Goal: Transaction & Acquisition: Purchase product/service

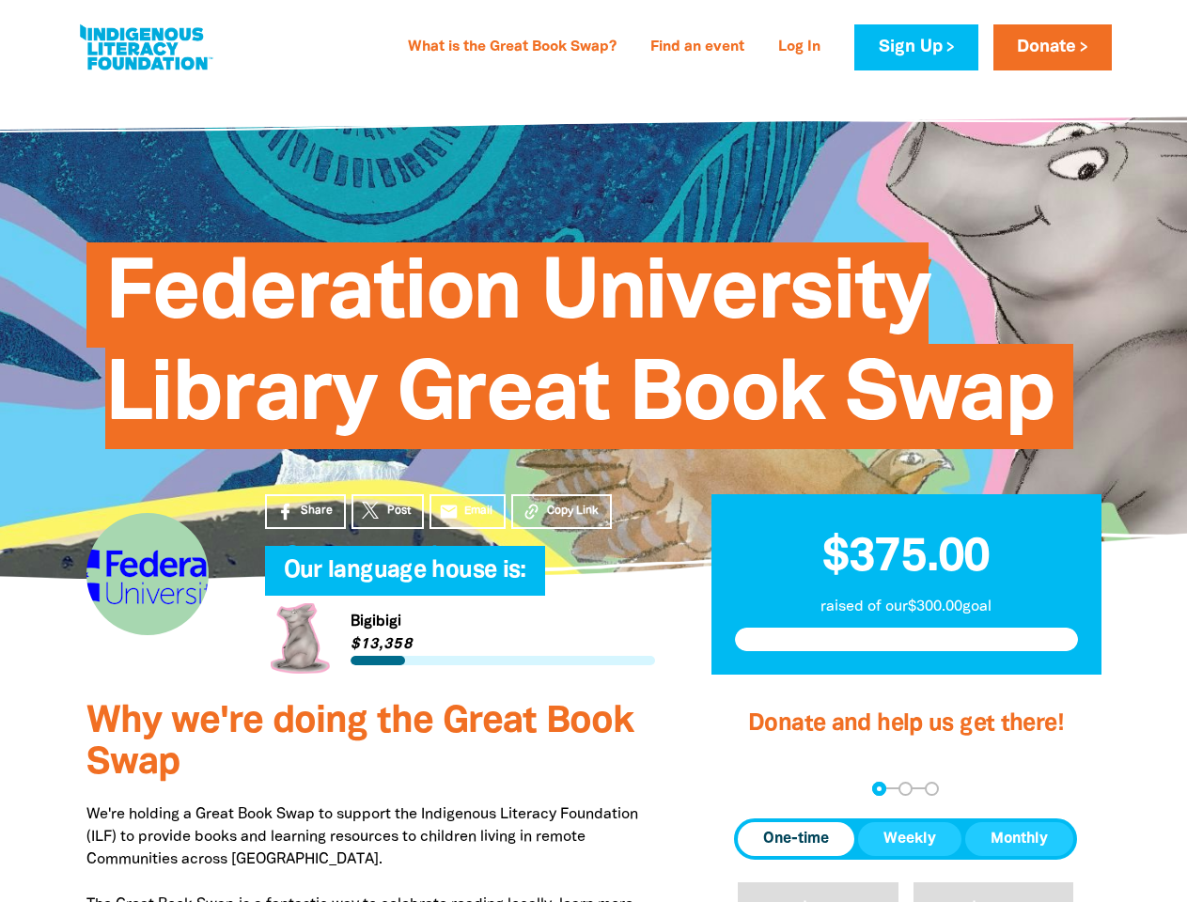
click at [593, 449] on span "Federation University Library Great Book Swap" at bounding box center [579, 352] width 949 height 193
click at [561, 511] on span "Copy Link" at bounding box center [573, 511] width 52 height 17
click at [759, 788] on div "arrow_back Back Step 1 Step 2 Step 3" at bounding box center [905, 789] width 343 height 14
click at [878, 788] on div "Navigate to step 1 of 3 to enter your donation amount" at bounding box center [879, 788] width 5 height 5
click at [796, 839] on span "One-time" at bounding box center [796, 839] width 66 height 23
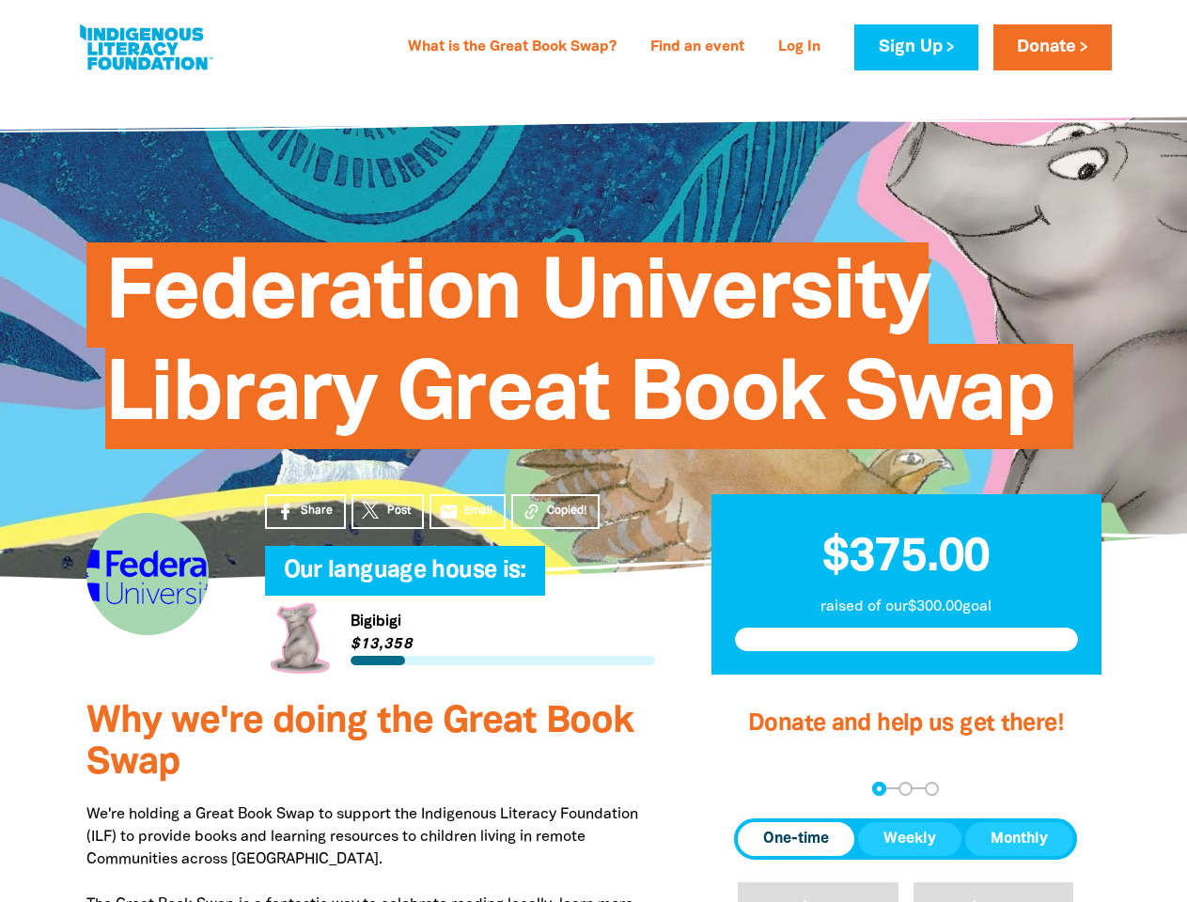
click at [909, 839] on span "Weekly" at bounding box center [909, 839] width 53 height 23
click at [1018, 839] on span "Monthly" at bounding box center [1018, 839] width 57 height 23
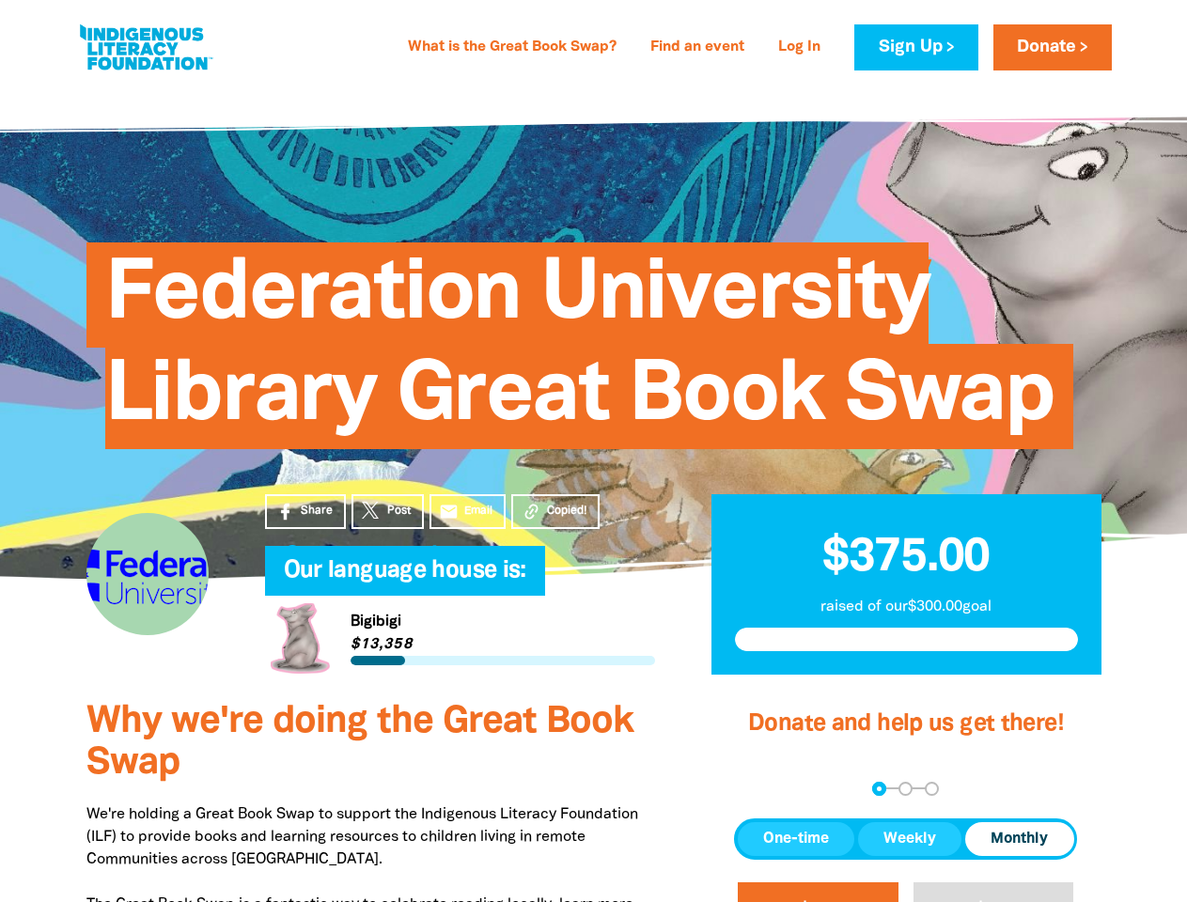
click at [817, 892] on button "$20" at bounding box center [817, 914] width 161 height 65
